Goal: Understand process/instructions: Learn how to perform a task or action

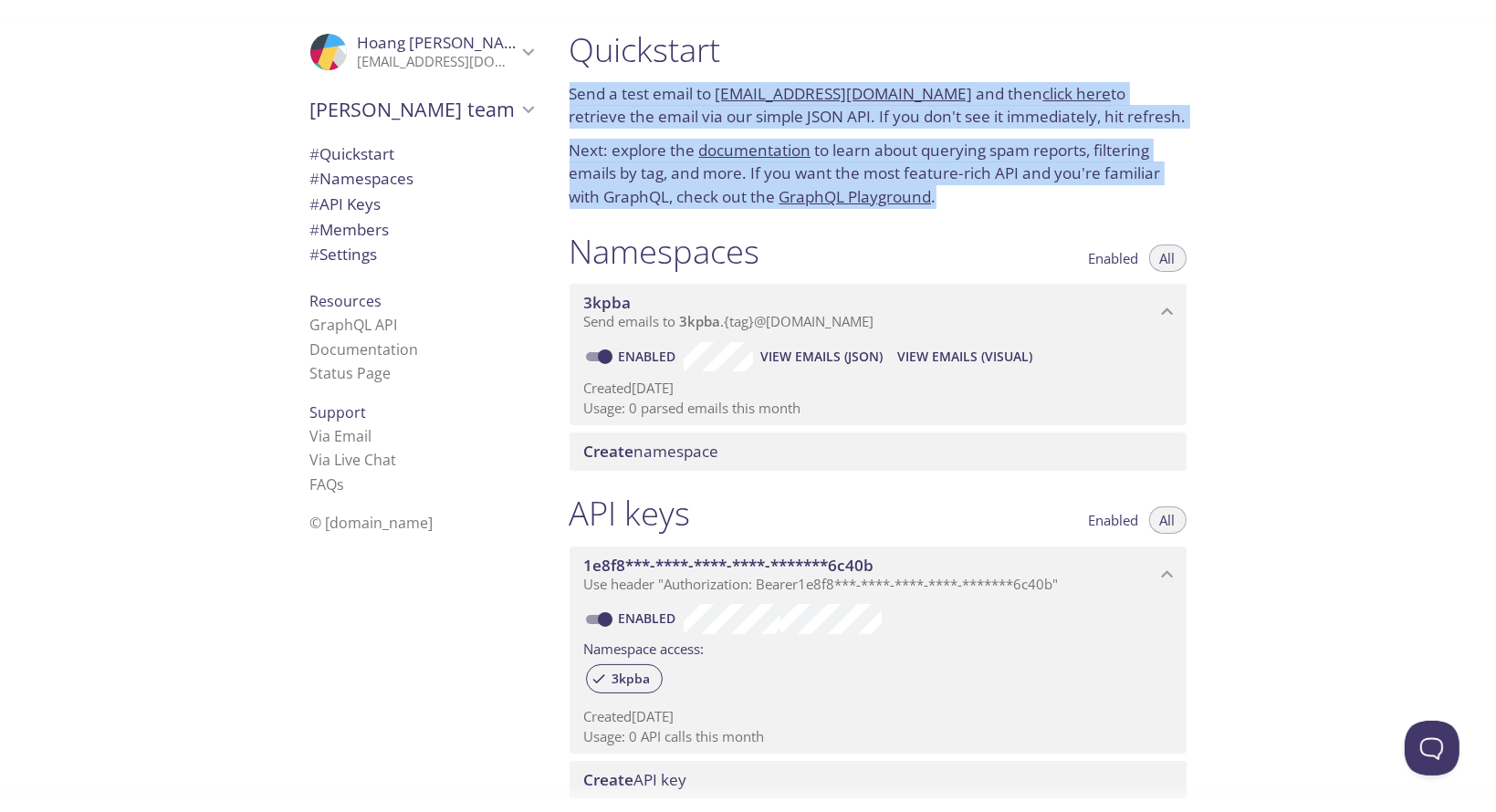
drag, startPoint x: 562, startPoint y: 77, endPoint x: 953, endPoint y: 209, distance: 412.7
click at [953, 209] on div "Quickstart Send a test email to [EMAIL_ADDRESS][DOMAIN_NAME] and then click her…" at bounding box center [878, 119] width 646 height 202
click at [961, 169] on p "Next: explore the documentation to learn about querying spam reports, filtering…" at bounding box center [878, 173] width 617 height 70
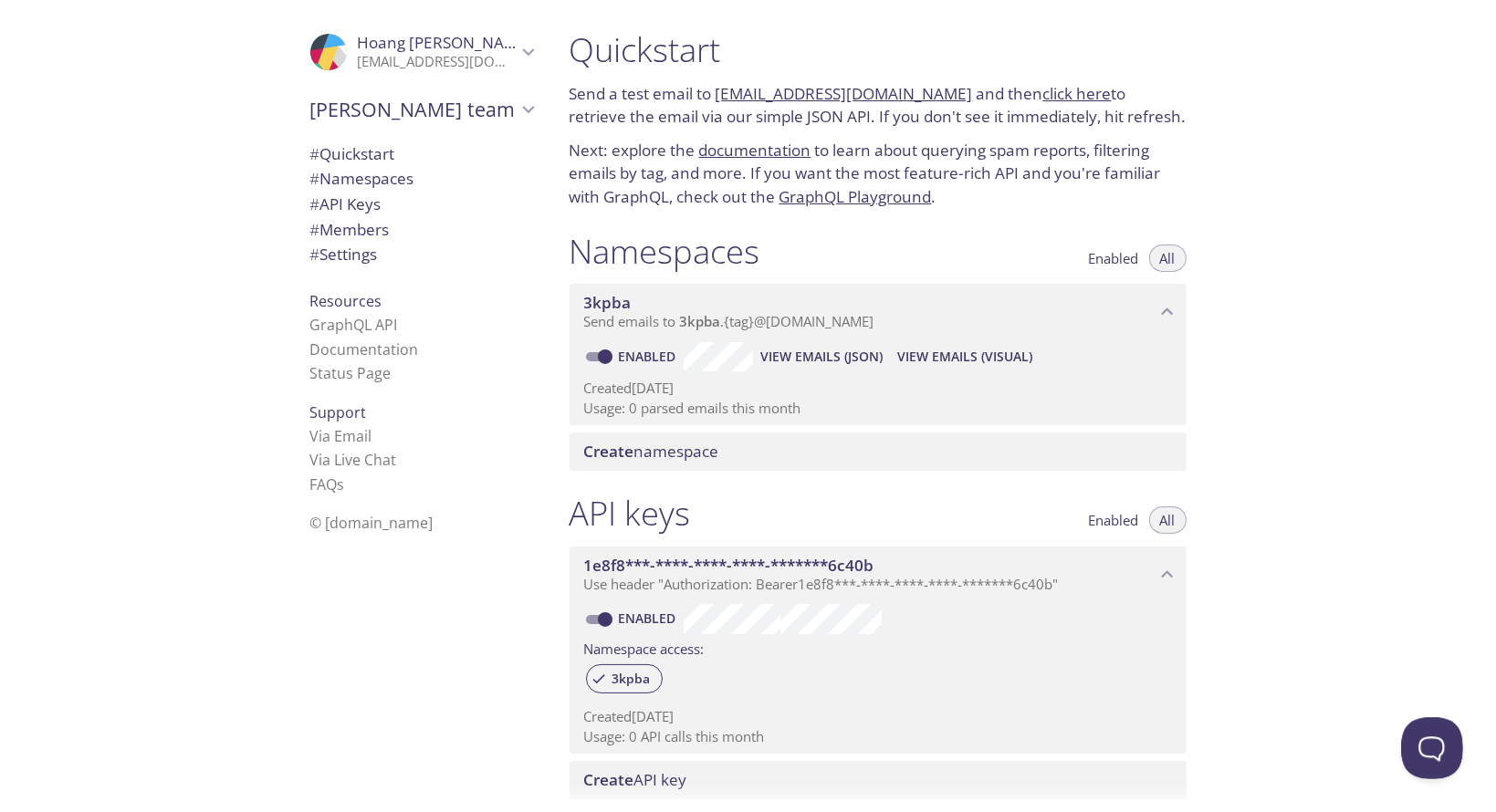
click at [1442, 741] on button "Open Beacon popover" at bounding box center [1428, 744] width 54 height 54
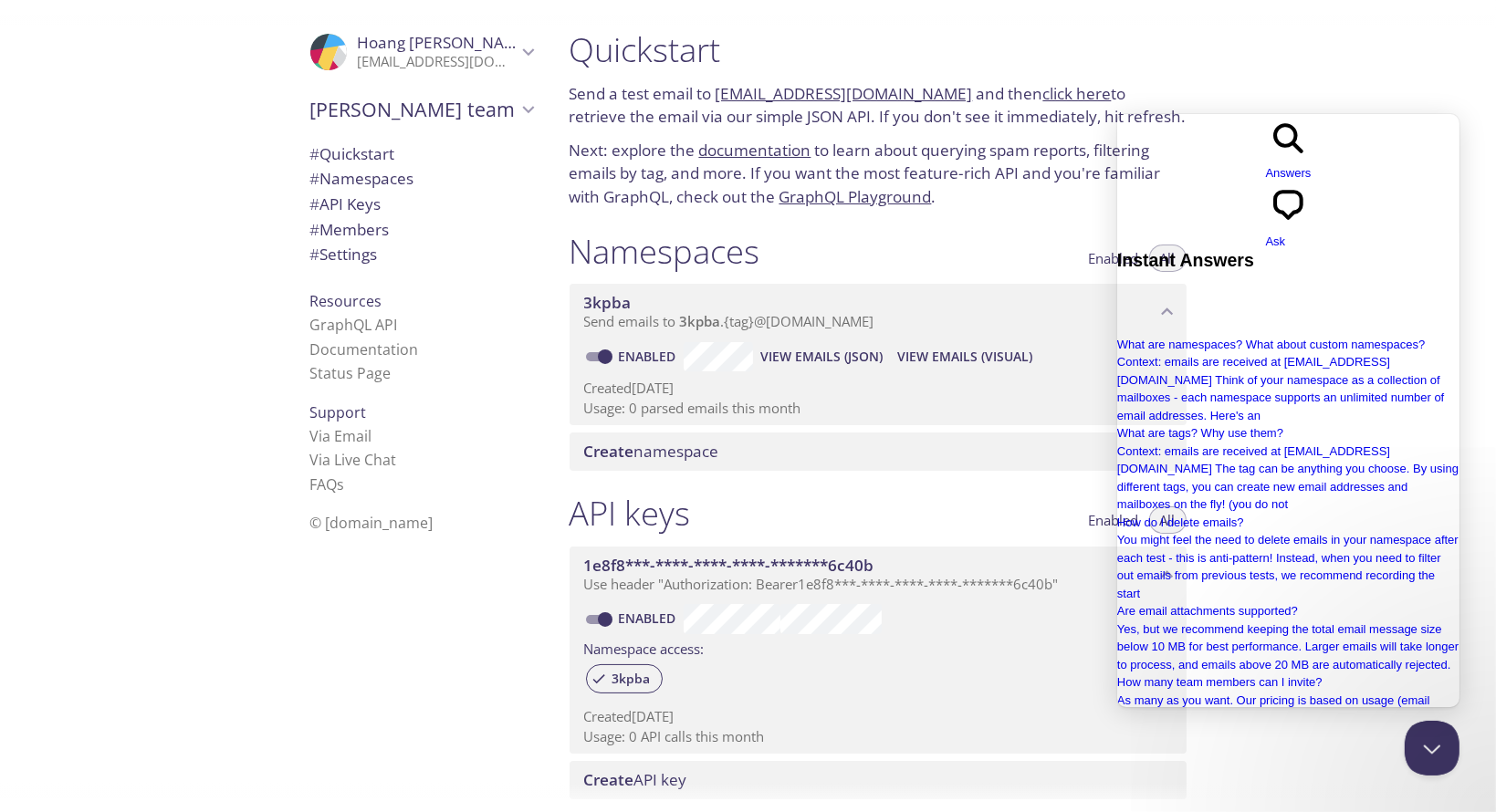
click at [1371, 52] on div "Quickstart Send a test email to [EMAIL_ADDRESS][DOMAIN_NAME] and then click her…" at bounding box center [1025, 406] width 942 height 812
click at [1434, 750] on button "Close Beacon popover" at bounding box center [1428, 744] width 54 height 54
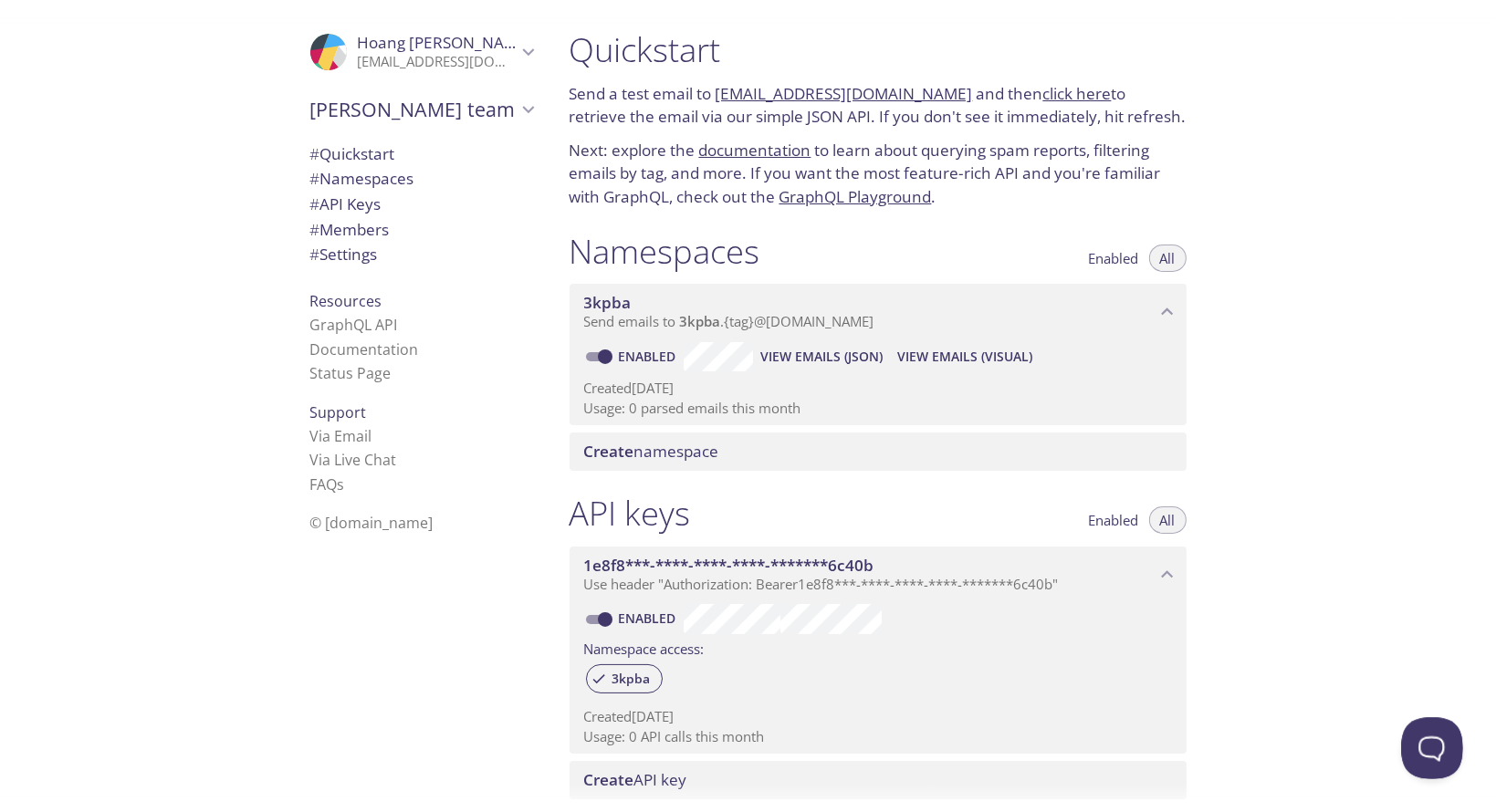
click at [1434, 750] on button "Open Beacon popover" at bounding box center [1428, 744] width 54 height 54
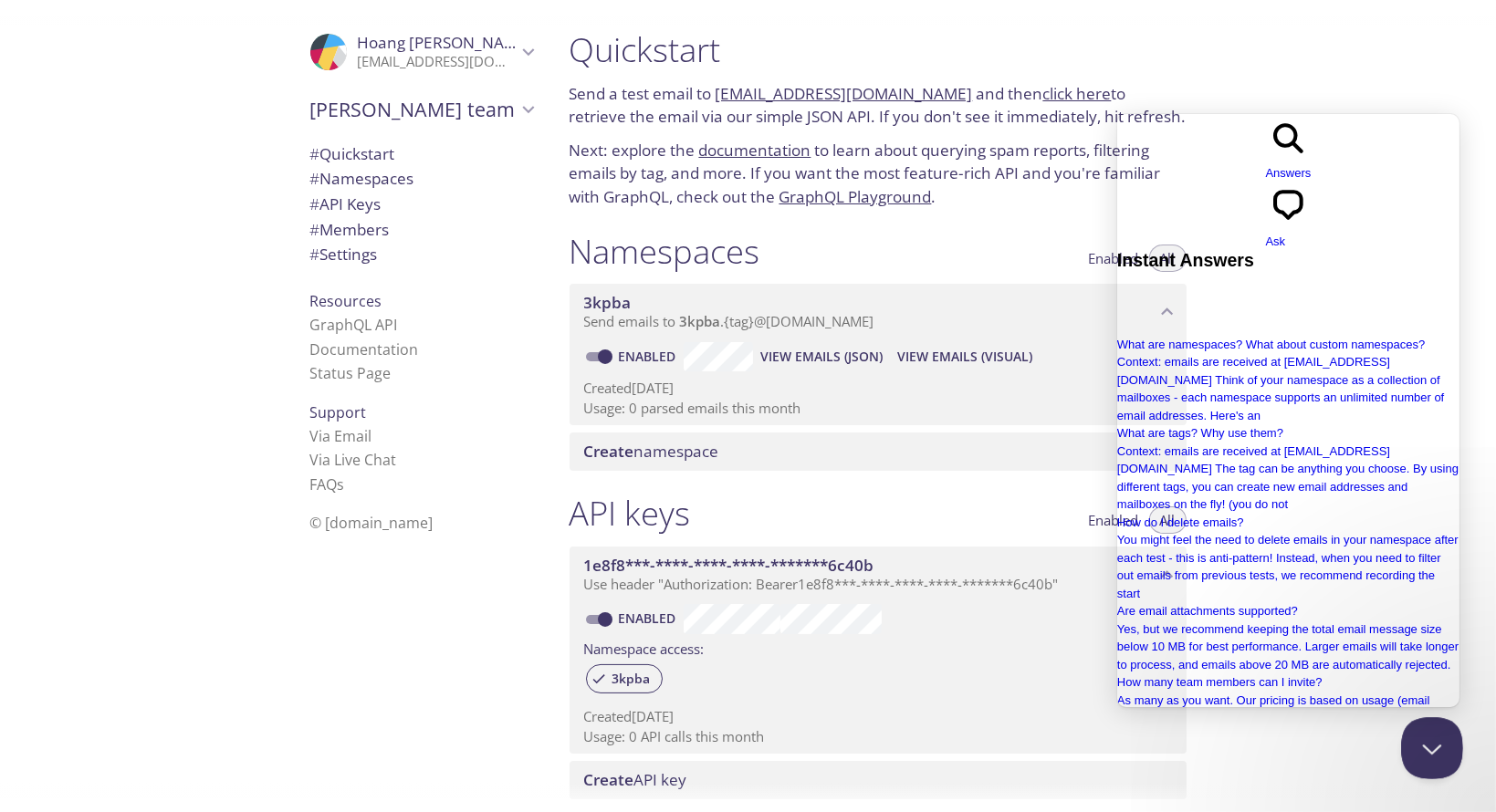
click at [1434, 750] on button "Close Beacon popover" at bounding box center [1428, 744] width 54 height 54
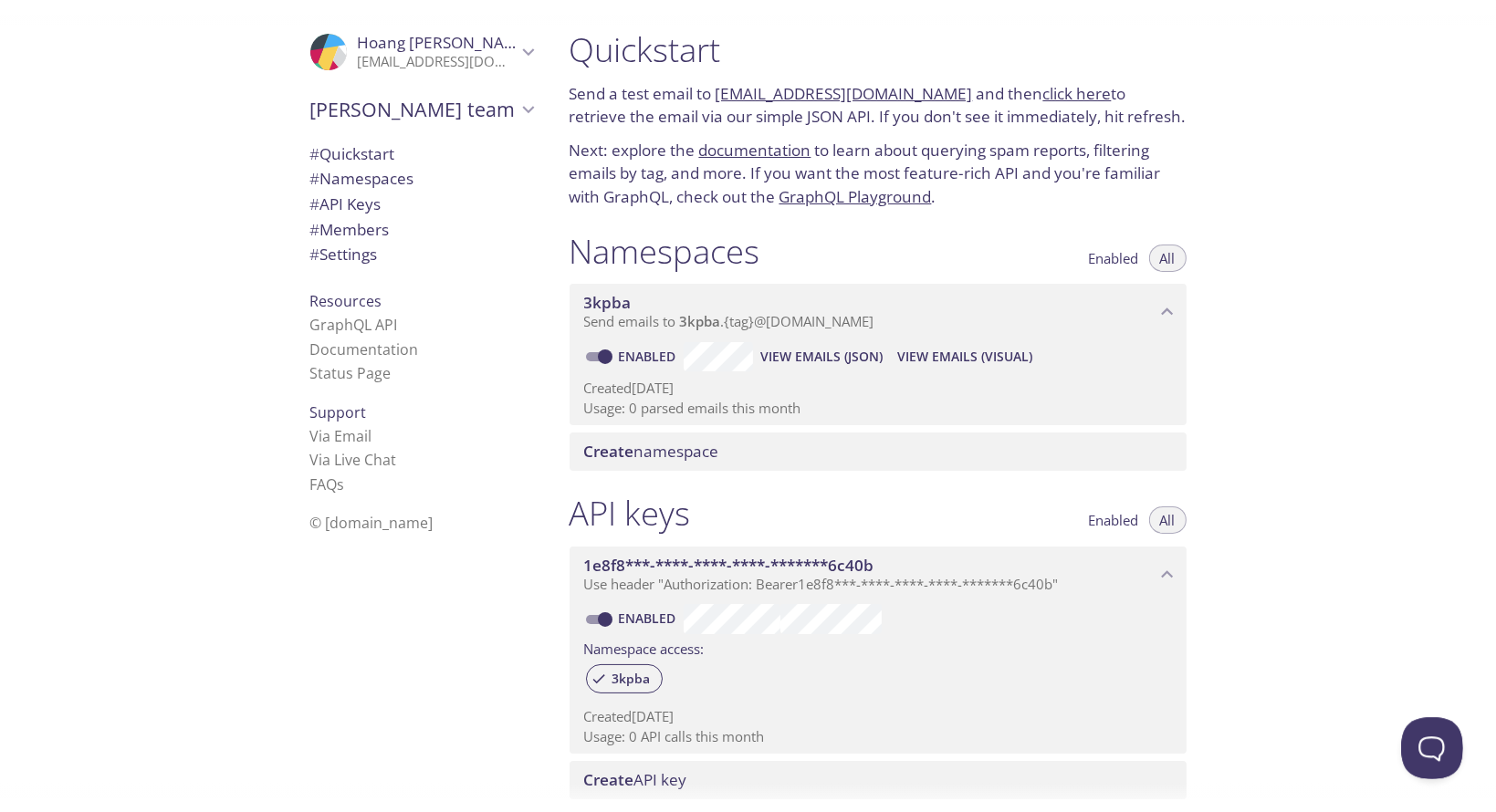
click at [1434, 750] on button "Open Beacon popover" at bounding box center [1428, 744] width 54 height 54
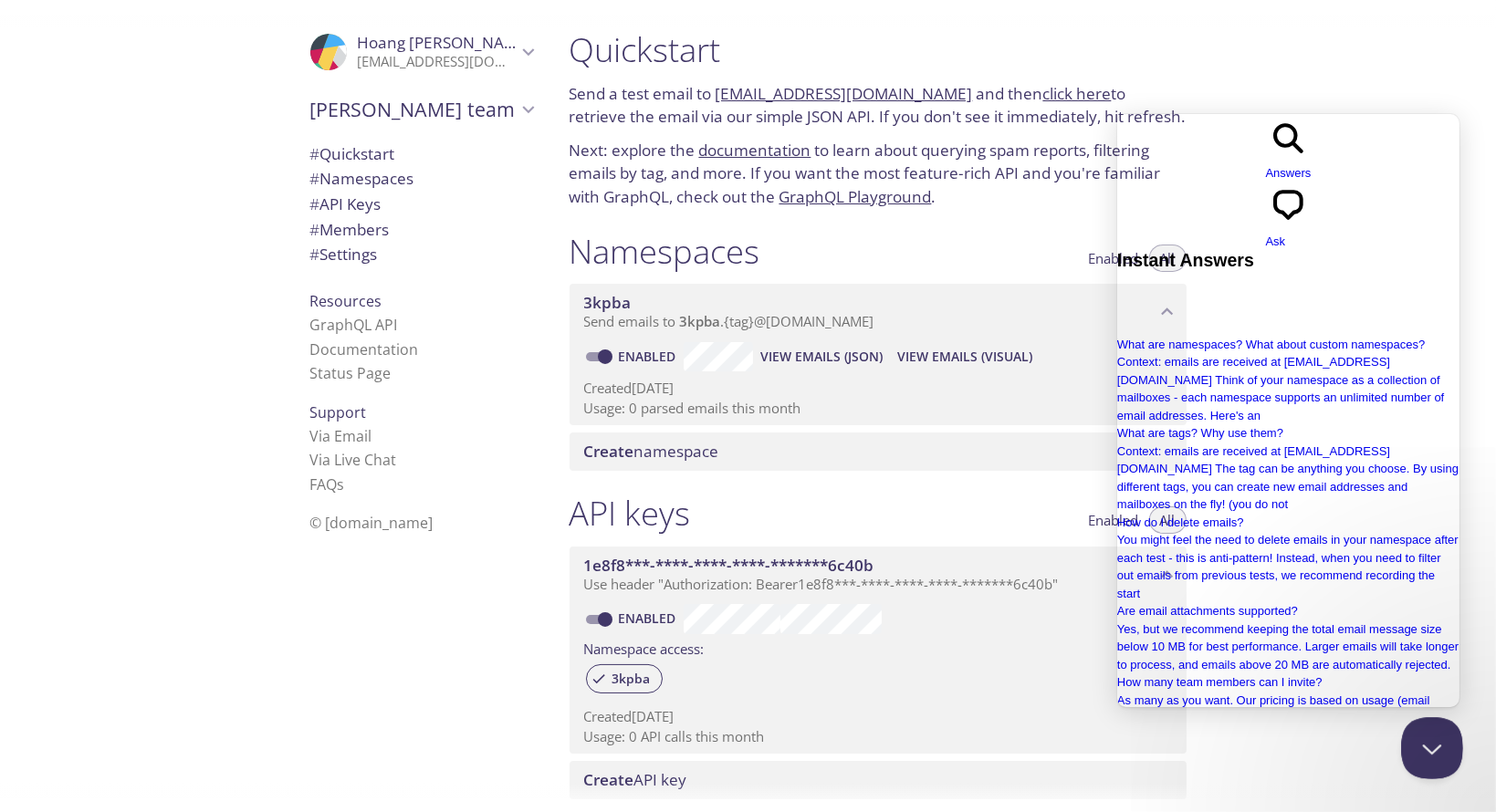
click at [1434, 750] on button "Close Beacon popover" at bounding box center [1428, 744] width 54 height 54
